Goal: Transaction & Acquisition: Purchase product/service

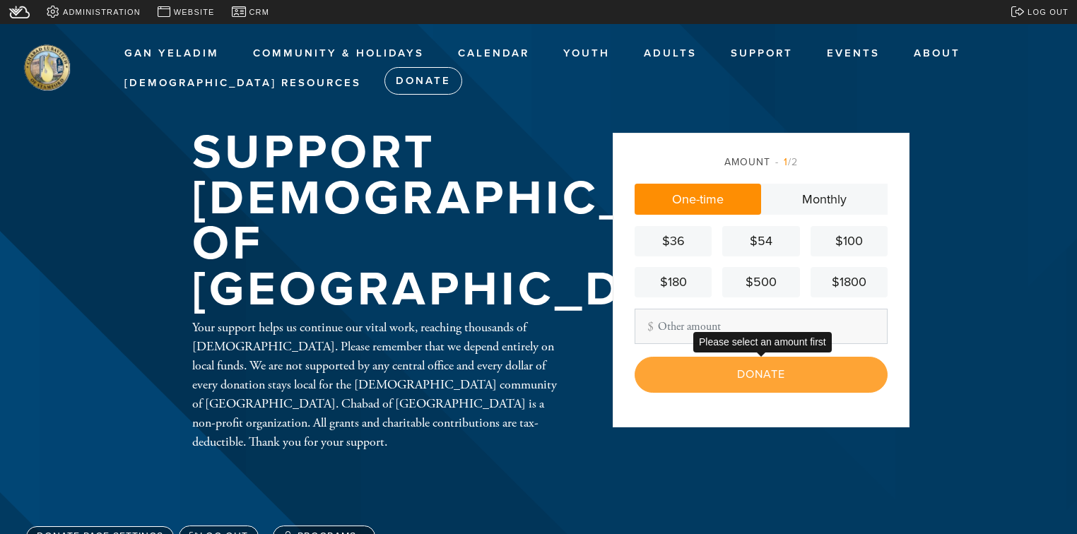
click at [778, 375] on div "Donate" at bounding box center [760, 374] width 253 height 35
click at [755, 379] on div "Donate" at bounding box center [760, 374] width 253 height 35
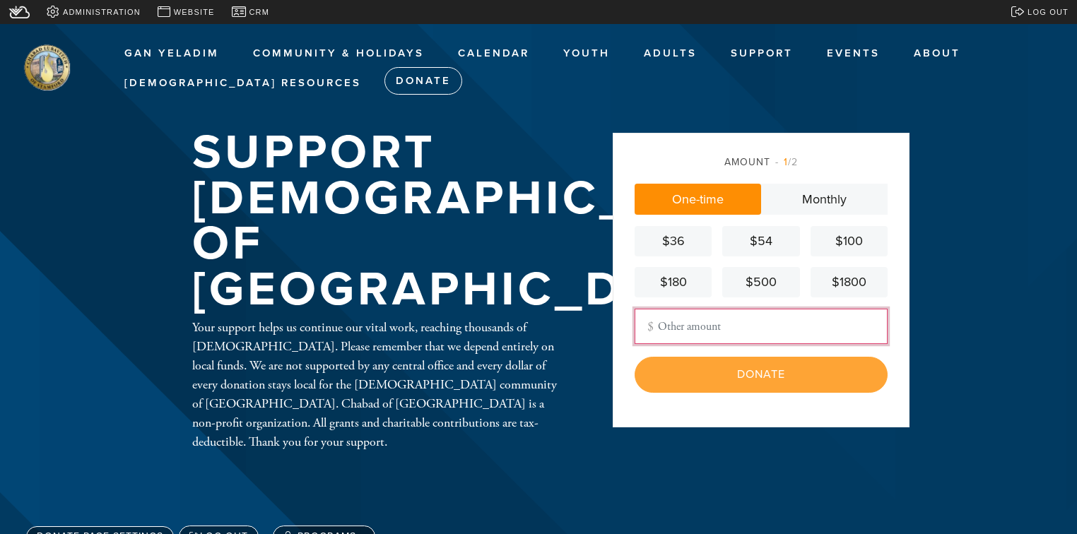
click at [723, 328] on input "Other Amount" at bounding box center [760, 326] width 253 height 35
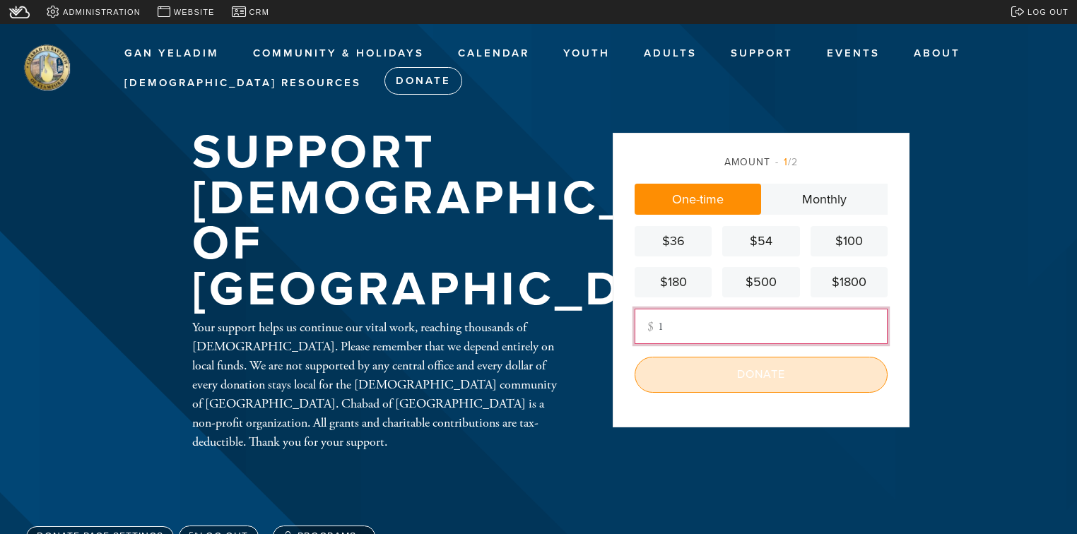
type input "1"
click at [757, 363] on input "Donate" at bounding box center [760, 374] width 253 height 35
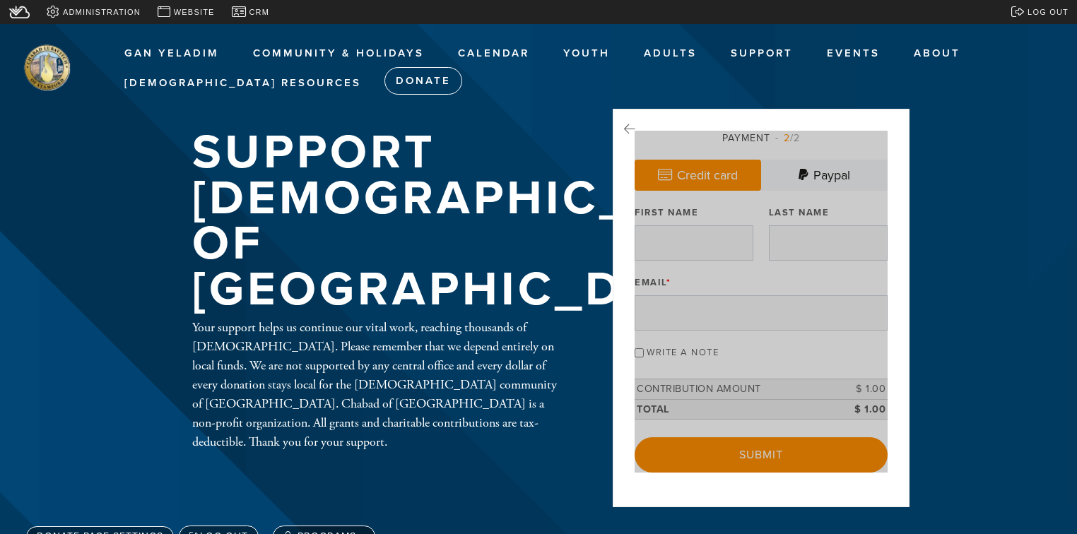
click at [757, 380] on div at bounding box center [760, 302] width 253 height 343
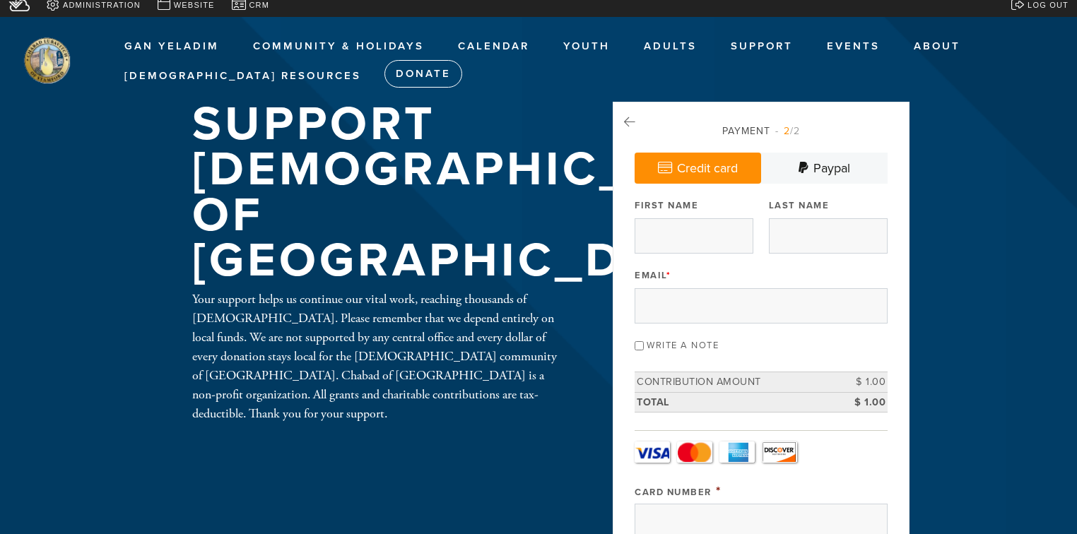
scroll to position [57, 0]
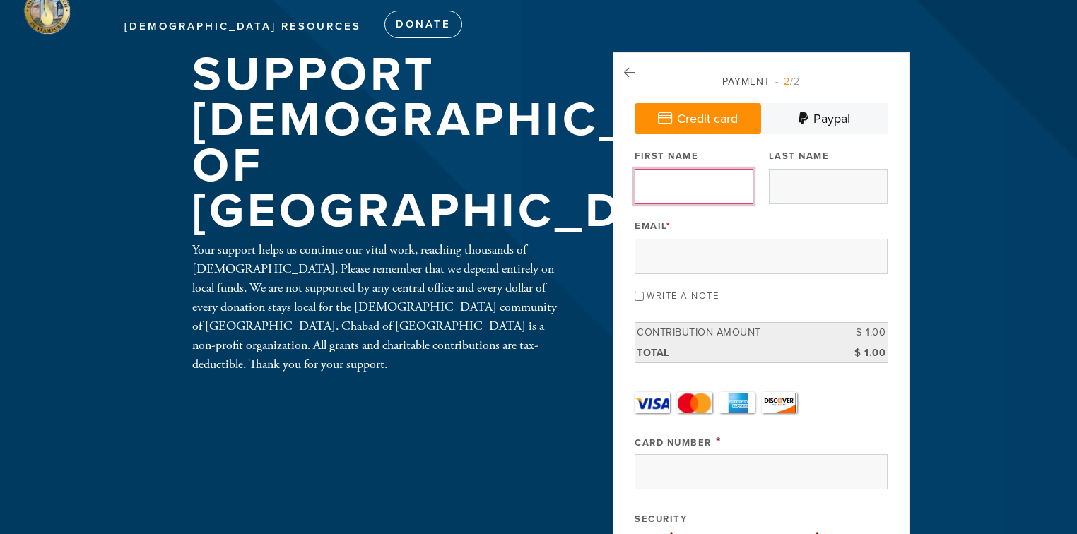
click at [656, 190] on input "First Name" at bounding box center [693, 186] width 119 height 35
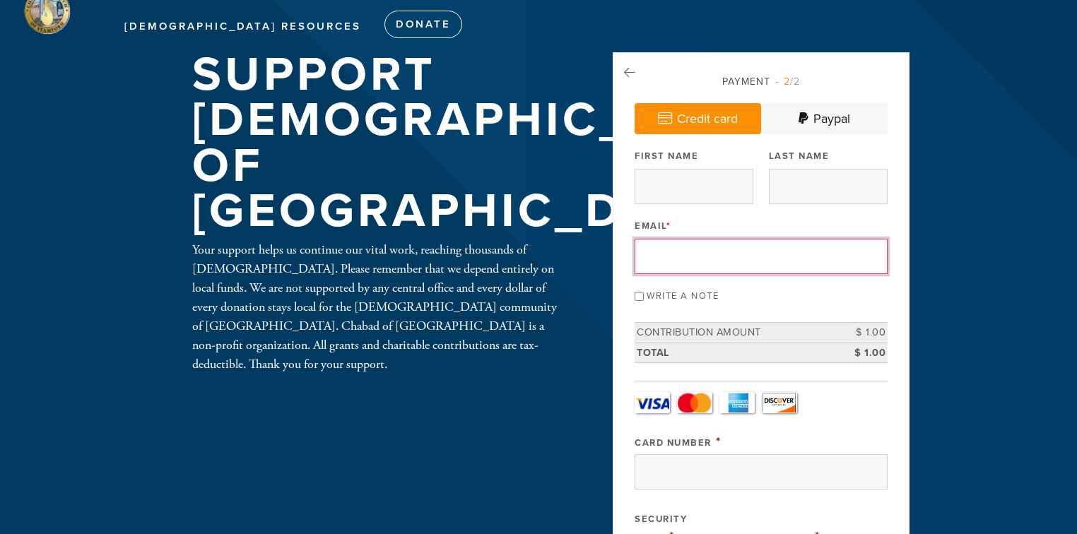
click at [644, 260] on input "Email *" at bounding box center [760, 256] width 253 height 35
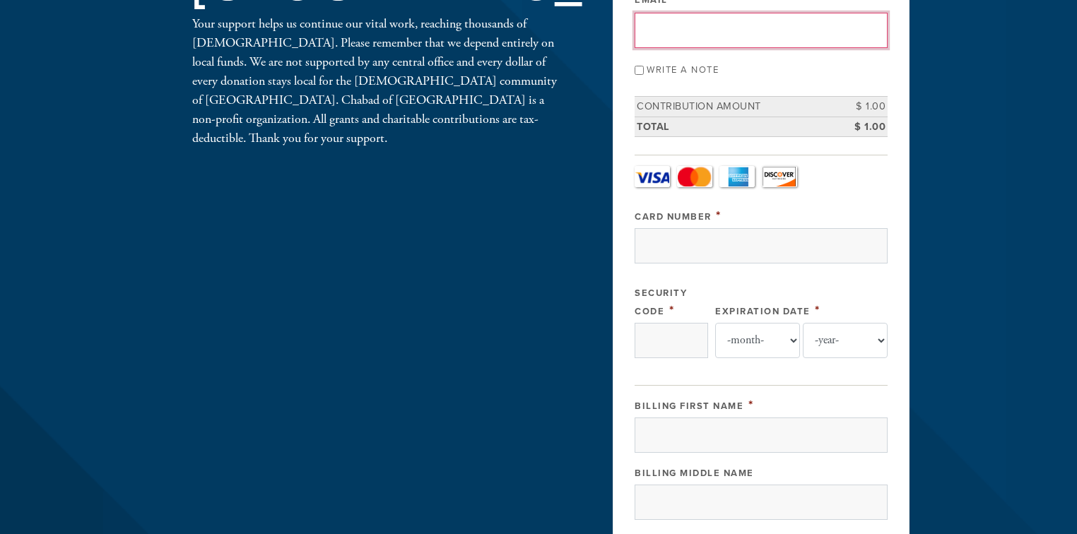
scroll to position [0, 0]
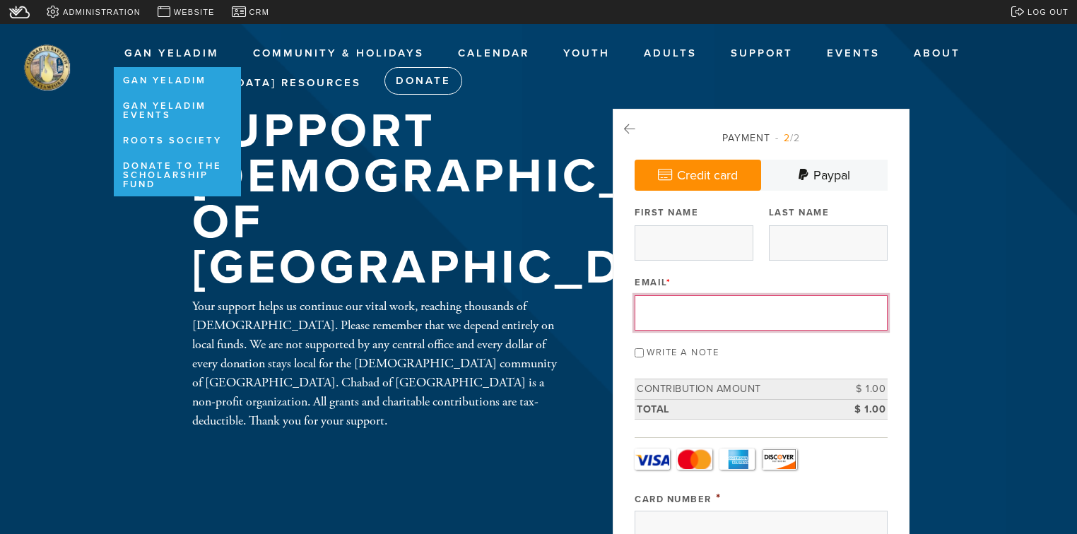
drag, startPoint x: 254, startPoint y: 11, endPoint x: 167, endPoint y: 58, distance: 99.2
click at [254, 11] on span "CRM" at bounding box center [259, 12] width 20 height 12
